Goal: Task Accomplishment & Management: Manage account settings

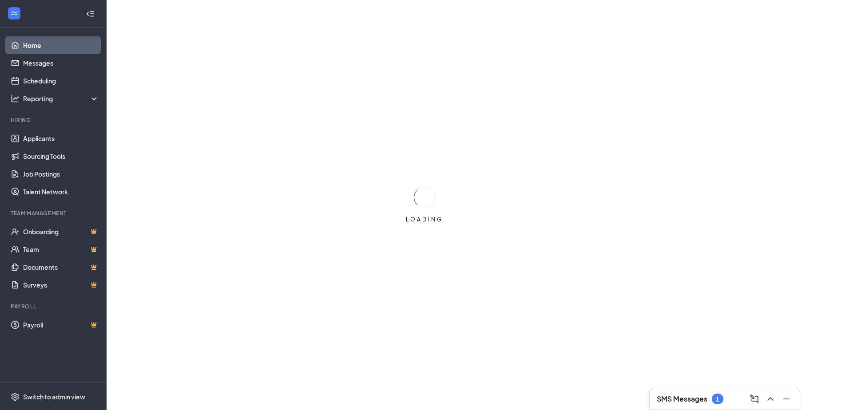
click at [694, 397] on h3 "SMS Messages" at bounding box center [681, 399] width 51 height 10
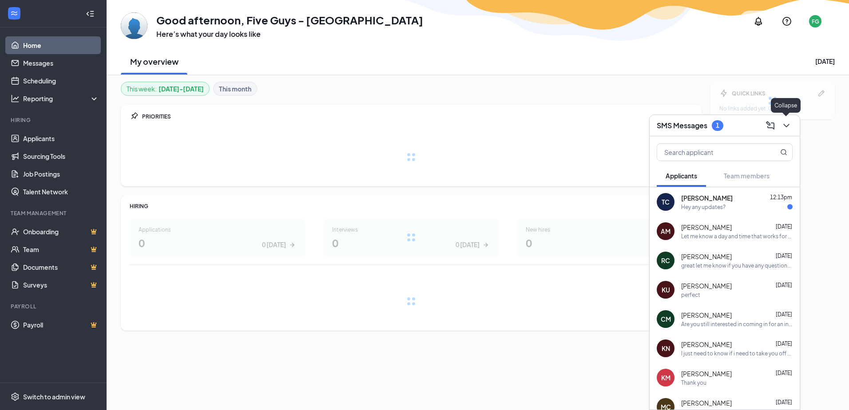
click at [787, 126] on icon "ChevronDown" at bounding box center [786, 125] width 11 height 11
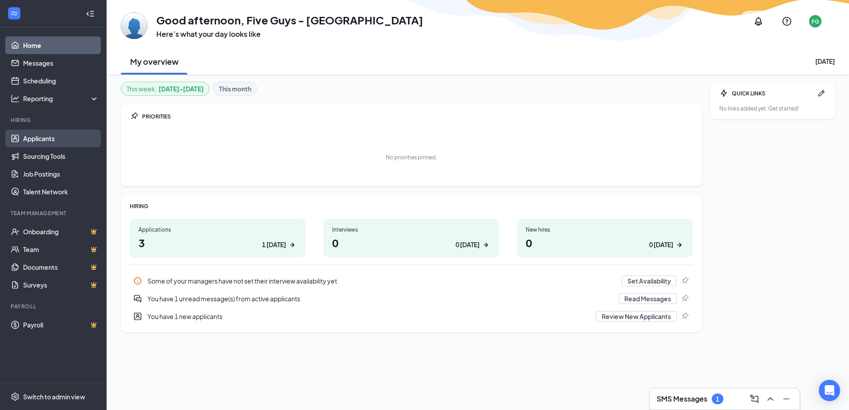
click at [63, 138] on link "Applicants" at bounding box center [61, 139] width 76 height 18
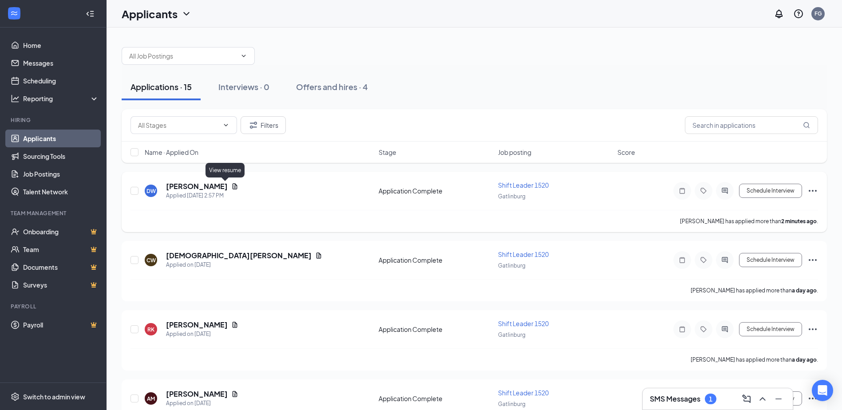
click at [231, 187] on icon "Document" at bounding box center [234, 186] width 7 height 7
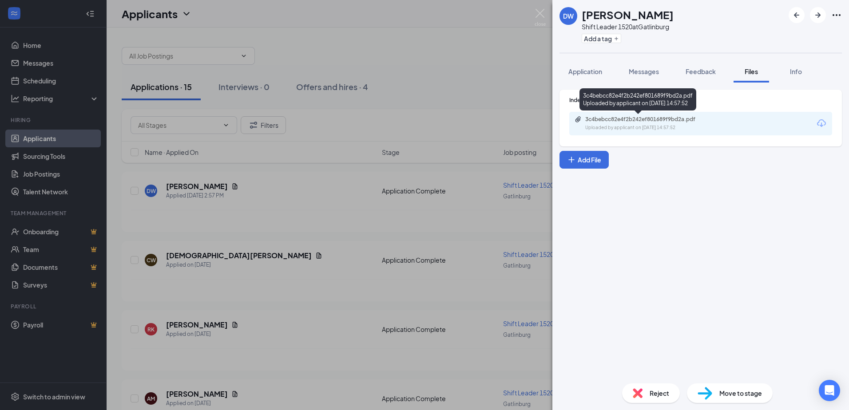
click at [627, 118] on div "3c4bebcc82e4f2b242ef801689f9bd2a.pdf" at bounding box center [647, 119] width 124 height 7
click at [439, 39] on div "DW Darian Whitson Shift Leader 1520 at Gatlinburg Add a tag Application Message…" at bounding box center [424, 205] width 849 height 410
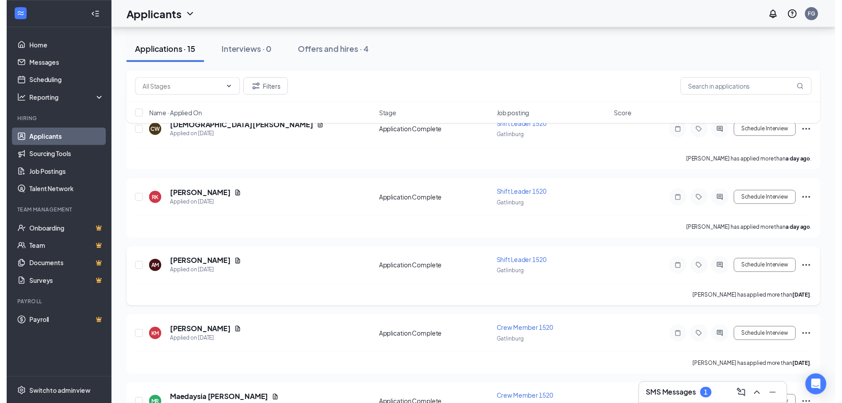
scroll to position [133, 0]
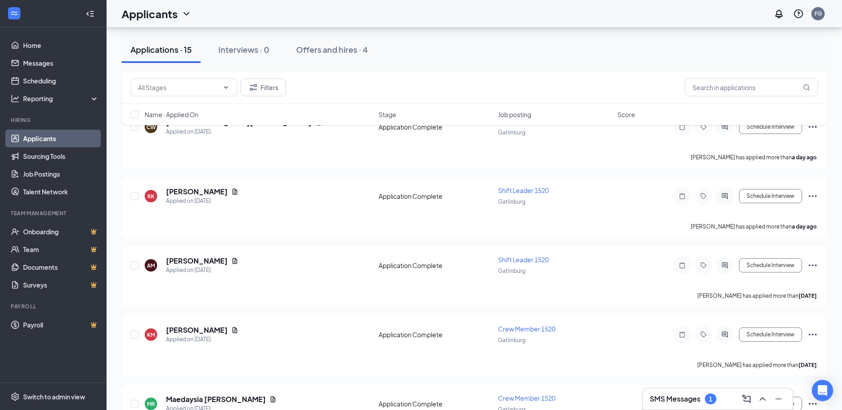
click at [678, 404] on div "SMS Messages 1" at bounding box center [718, 399] width 136 height 14
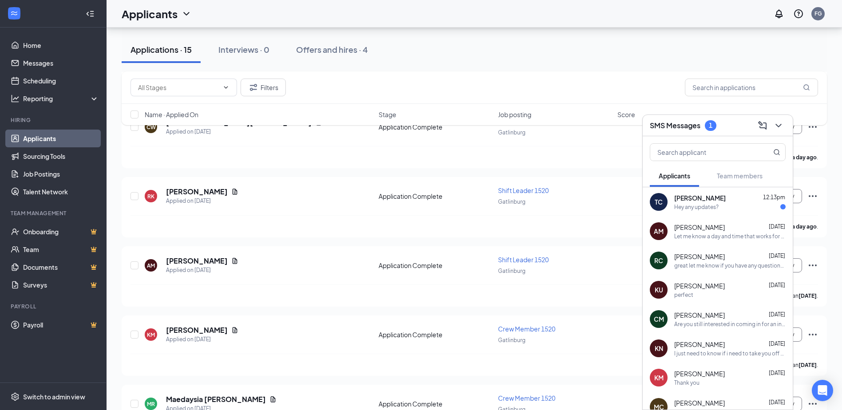
click at [700, 382] on div "Thank you" at bounding box center [729, 383] width 111 height 8
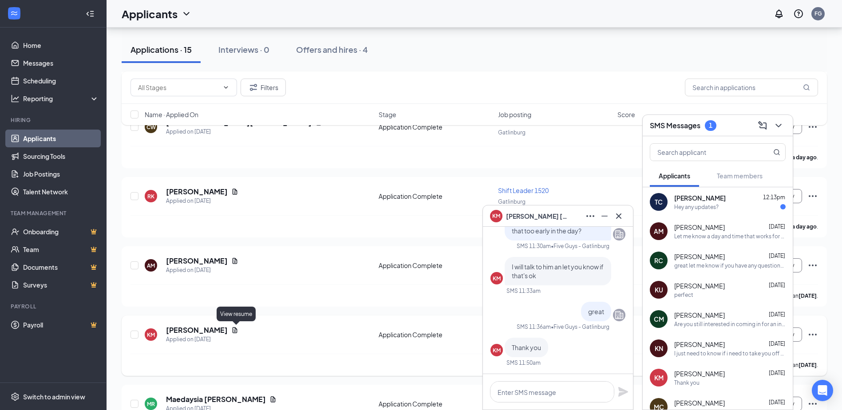
click at [235, 332] on icon "Document" at bounding box center [234, 330] width 7 height 7
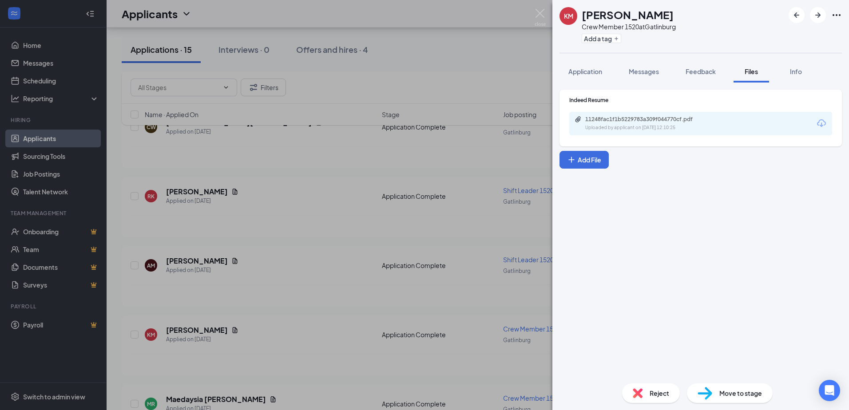
click at [646, 132] on div "11248fac1f1b5229783a309f044770cf.pdf Uploaded by applicant on Oct 10, 2025 at 1…" at bounding box center [700, 124] width 263 height 24
click at [667, 126] on div "Uploaded by applicant on Oct 10, 2025 at 12:10:25" at bounding box center [651, 127] width 133 height 7
click at [541, 20] on img at bounding box center [539, 17] width 11 height 17
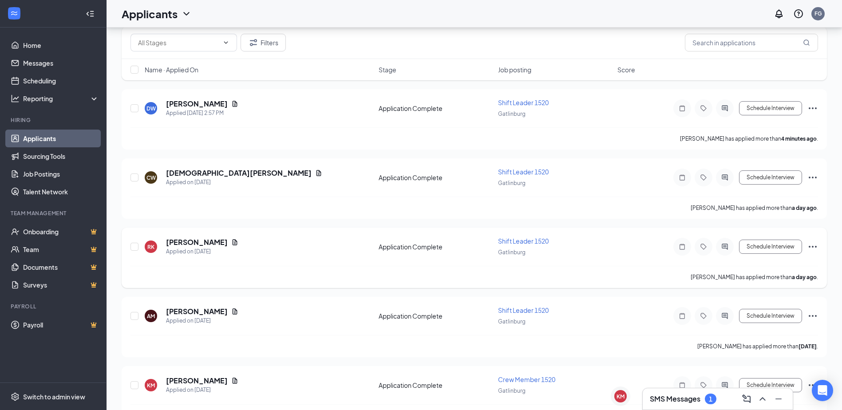
scroll to position [89, 0]
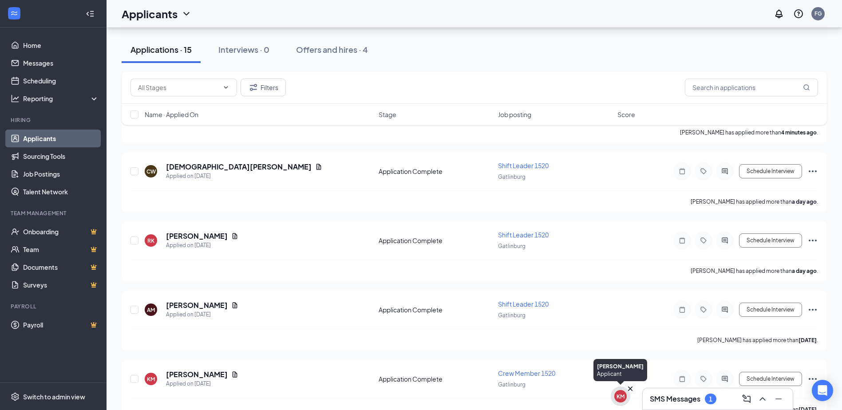
click at [622, 395] on div "KM" at bounding box center [620, 397] width 8 height 8
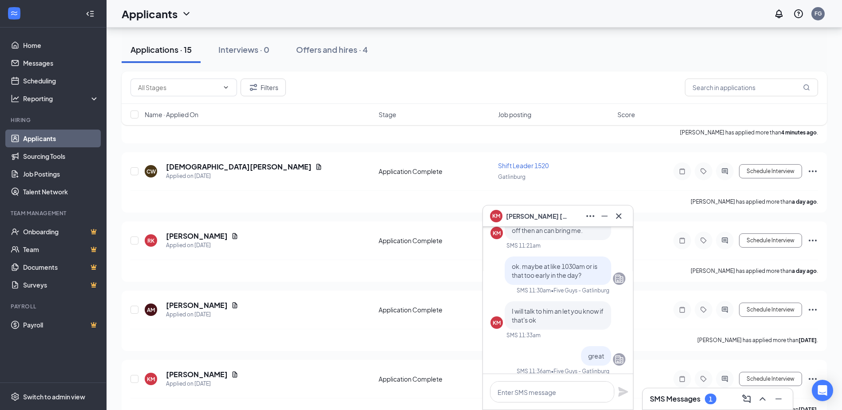
scroll to position [-89, 0]
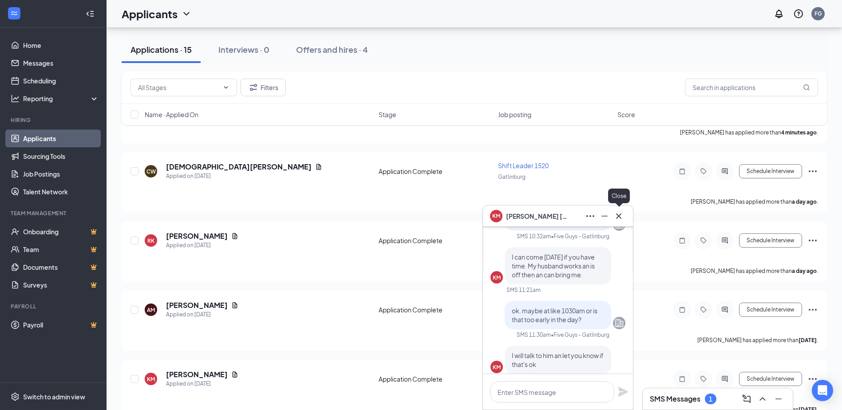
click at [621, 217] on icon "Cross" at bounding box center [618, 216] width 11 height 11
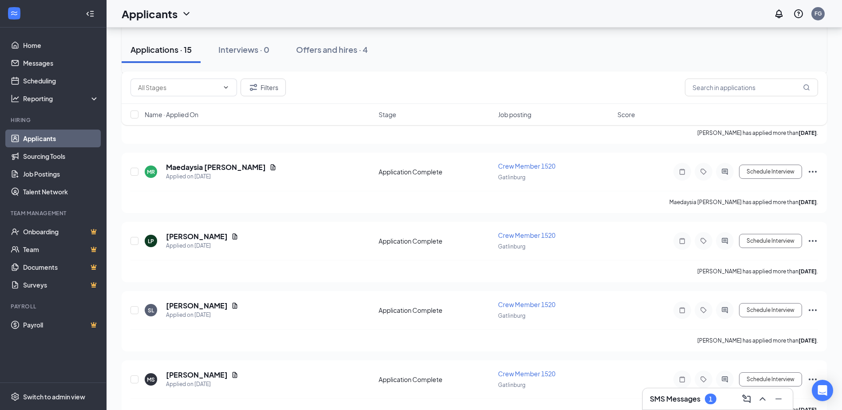
scroll to position [355, 0]
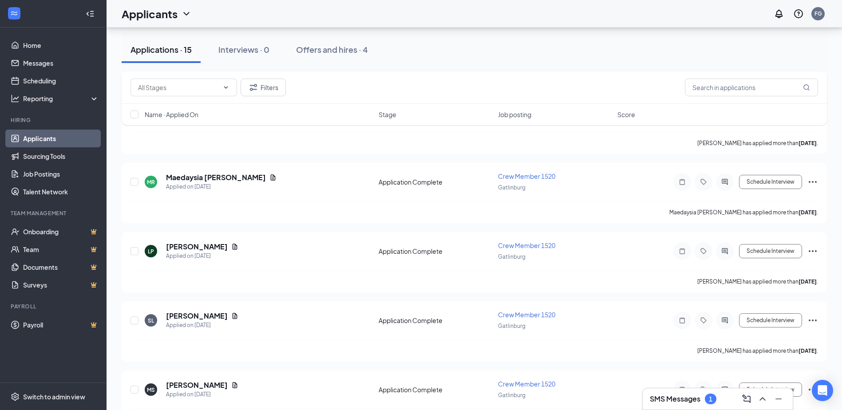
click at [664, 395] on h3 "SMS Messages" at bounding box center [675, 399] width 51 height 10
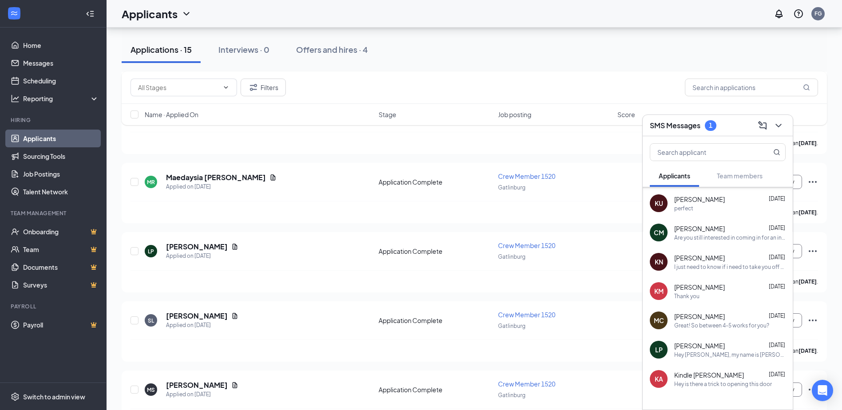
scroll to position [89, 0]
click at [716, 350] on div "Hey [PERSON_NAME], my name is [PERSON_NAME] with Five Guys in [GEOGRAPHIC_DATA]…" at bounding box center [729, 353] width 111 height 8
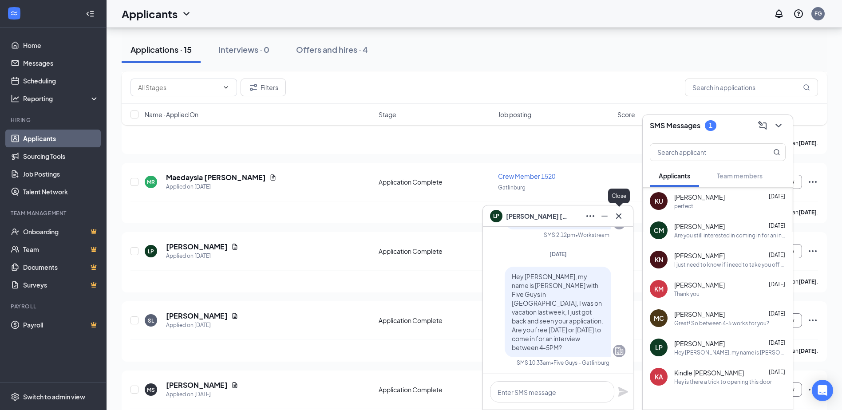
click at [620, 217] on icon "Cross" at bounding box center [618, 216] width 11 height 11
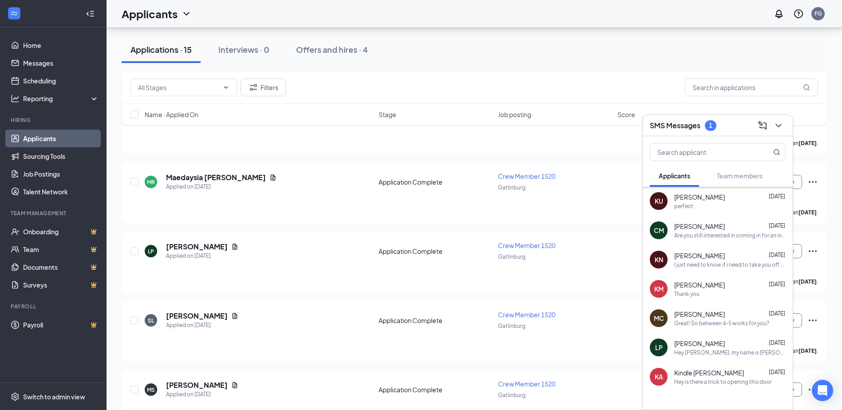
click at [713, 328] on div "MC Melissa Coutts Oct 13 Great! So between 4-5 works for you?" at bounding box center [718, 318] width 150 height 29
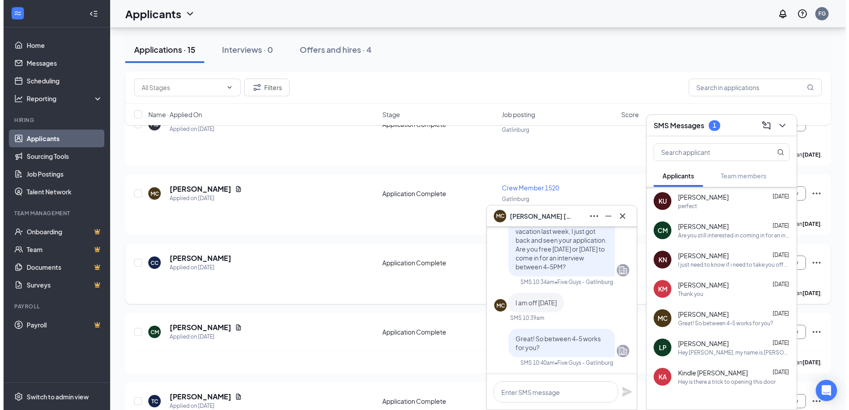
scroll to position [621, 0]
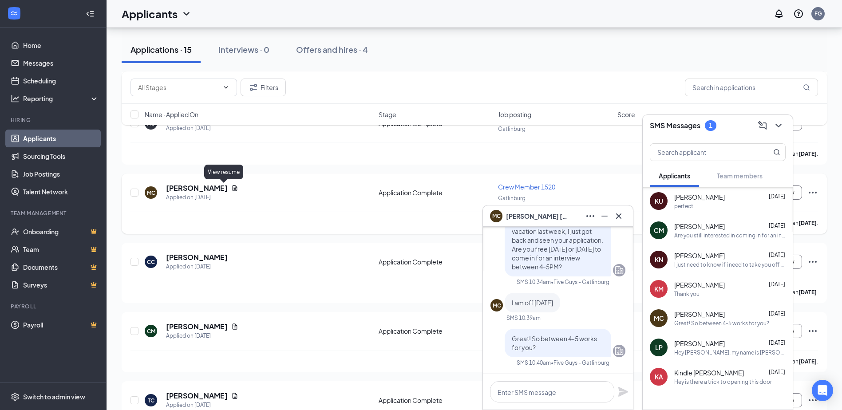
click at [233, 190] on icon "Document" at bounding box center [235, 188] width 5 height 6
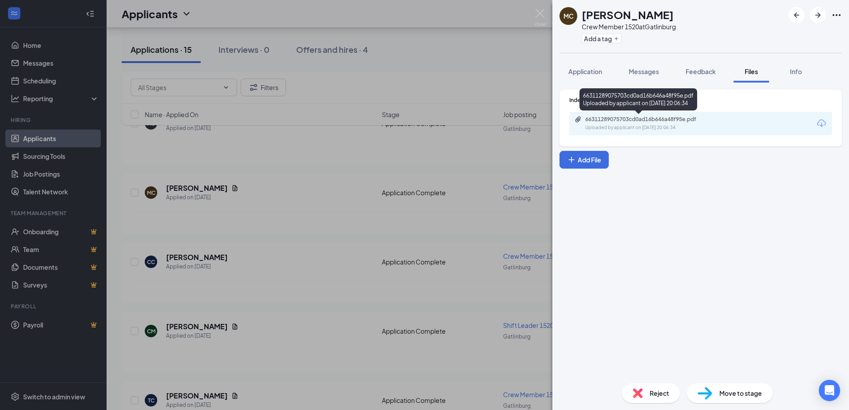
click at [710, 125] on div "Uploaded by applicant on Oct 04, 2025 at 20:06:34" at bounding box center [651, 127] width 133 height 7
click at [540, 15] on img at bounding box center [539, 17] width 11 height 17
